Goal: Task Accomplishment & Management: Manage account settings

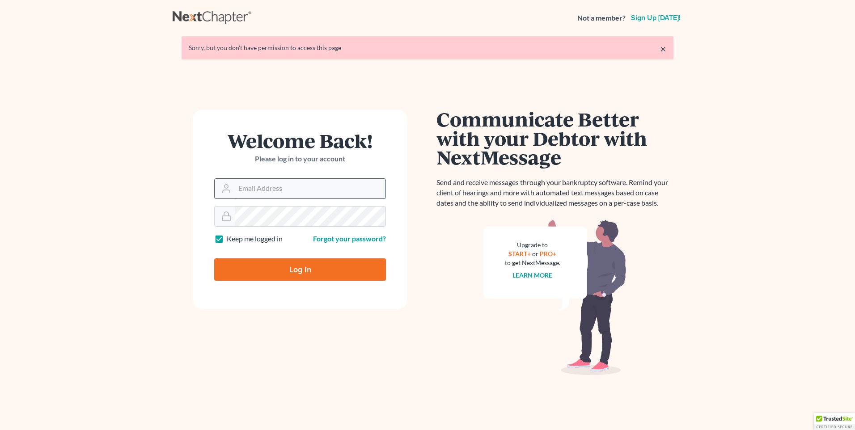
click at [257, 188] on input "Email Address" at bounding box center [310, 189] width 151 height 20
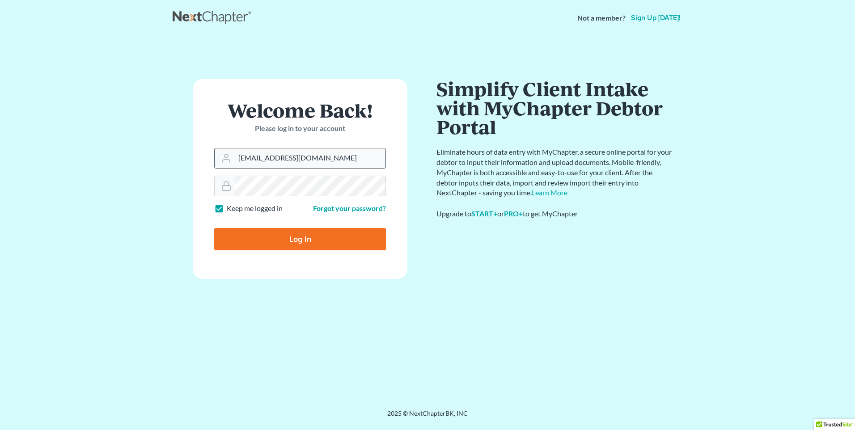
type input "[EMAIL_ADDRESS][DOMAIN_NAME]"
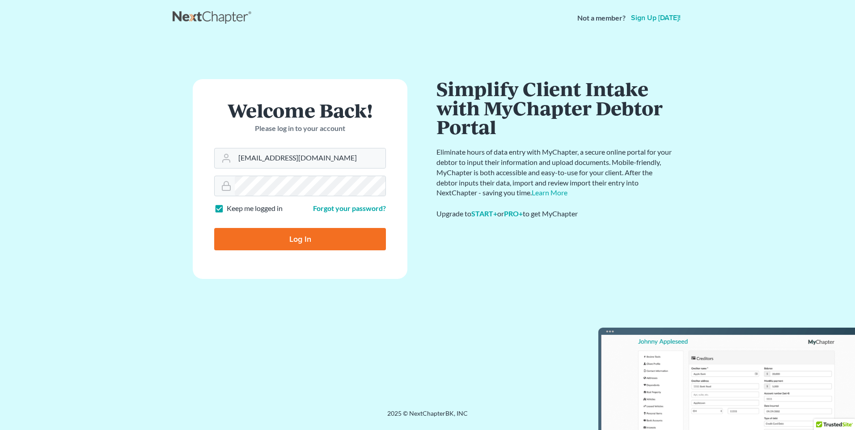
click at [285, 238] on input "Log In" at bounding box center [300, 239] width 172 height 22
type input "Thinking..."
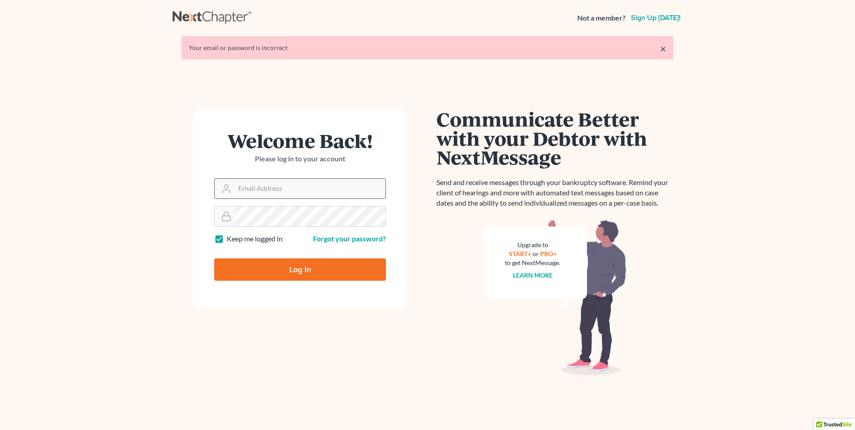
click at [263, 184] on input "Email Address" at bounding box center [310, 189] width 151 height 20
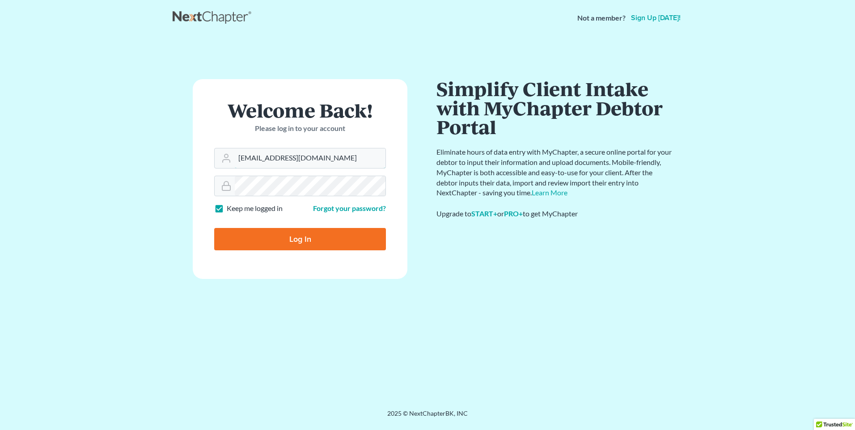
type input "[EMAIL_ADDRESS][DOMAIN_NAME]"
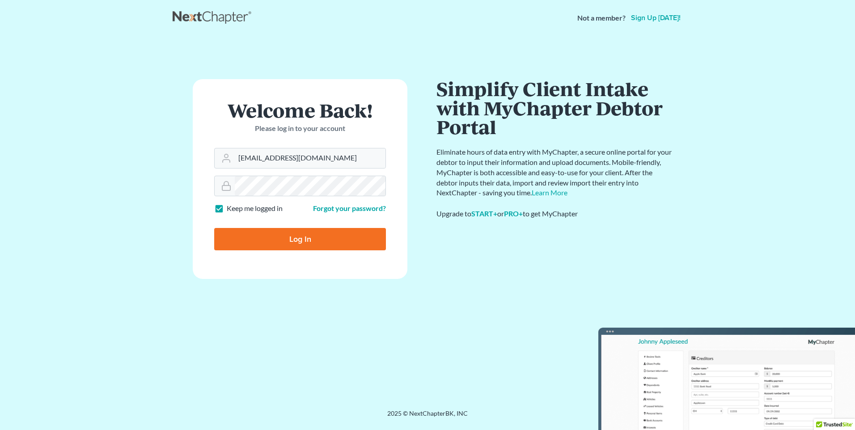
click at [288, 240] on input "Log In" at bounding box center [300, 239] width 172 height 22
type input "Thinking..."
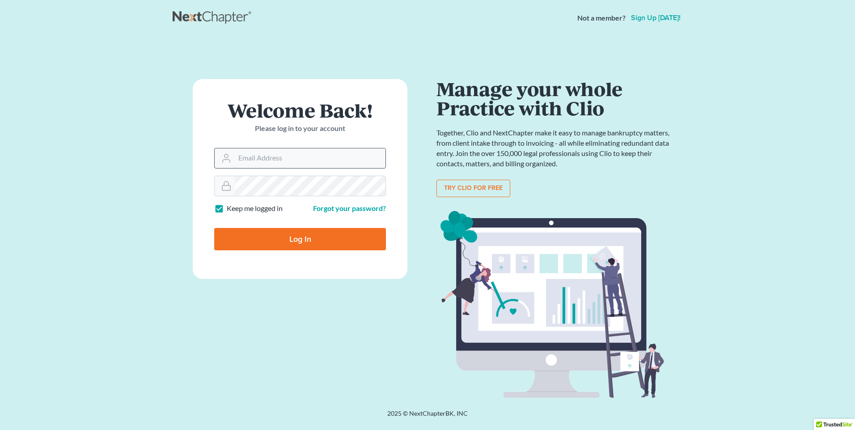
click at [278, 160] on input "Email Address" at bounding box center [310, 159] width 151 height 20
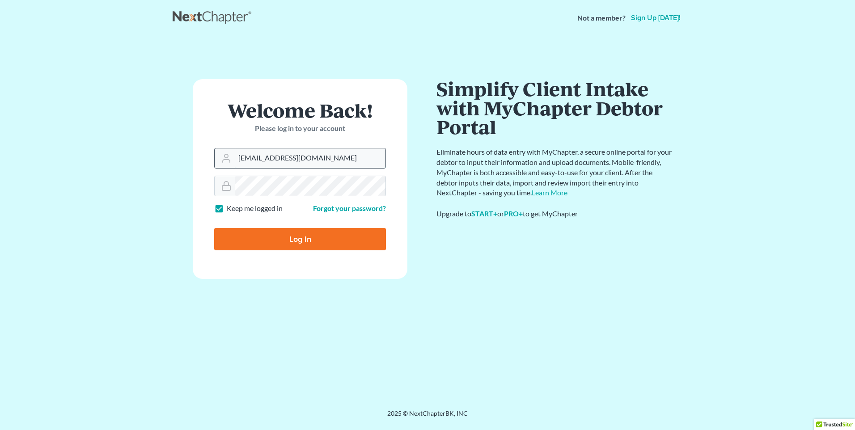
type input "[EMAIL_ADDRESS][DOMAIN_NAME]"
